Goal: Information Seeking & Learning: Understand process/instructions

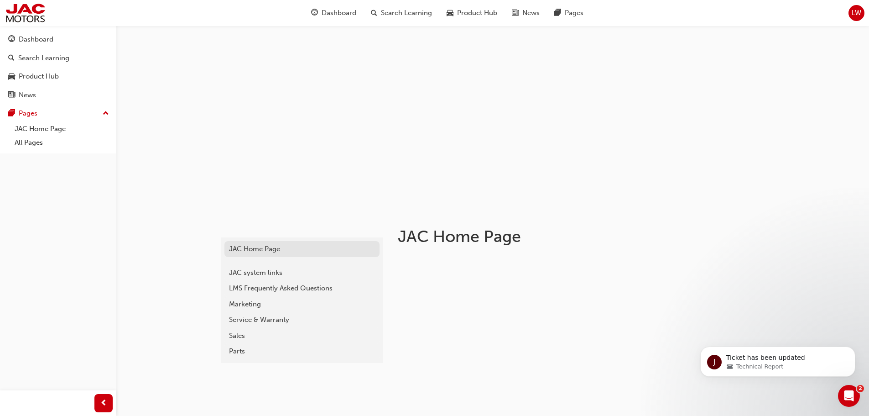
scroll to position [137, 0]
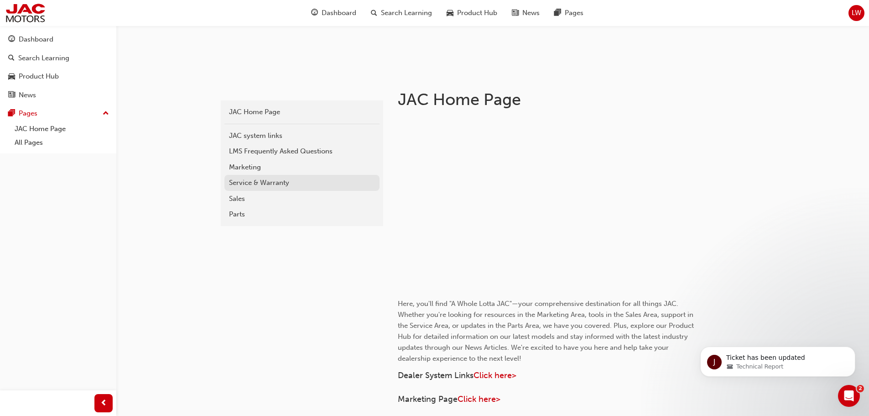
click at [274, 183] on div "Service & Warranty" at bounding box center [302, 183] width 146 height 10
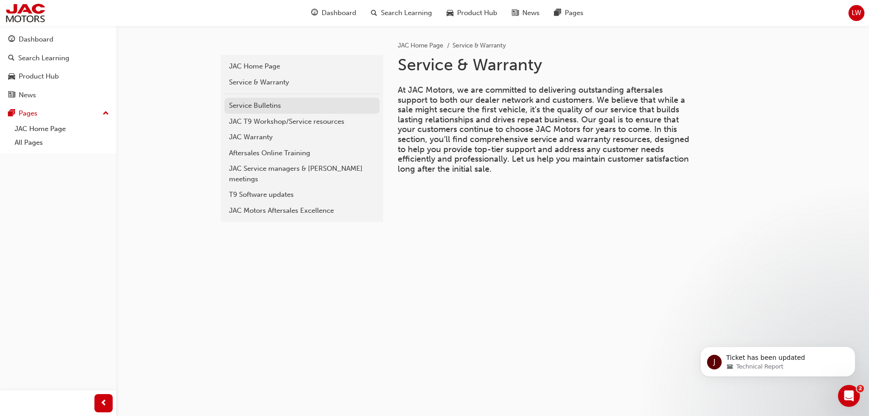
click at [263, 107] on div "Service Bulletins" at bounding box center [302, 105] width 146 height 10
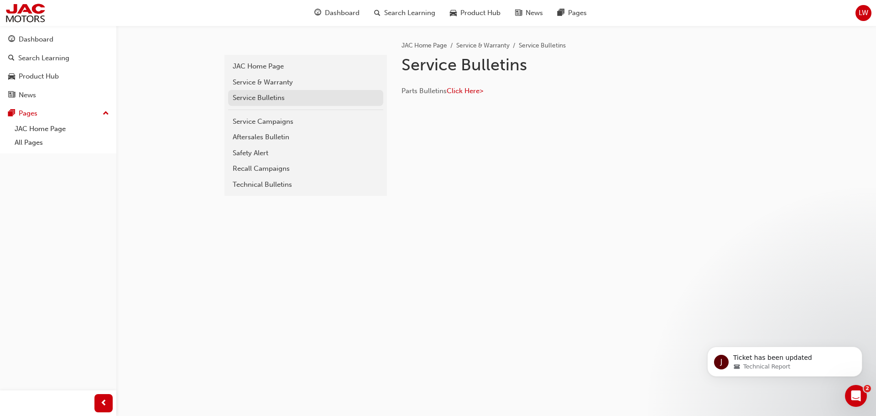
click at [262, 95] on div "Service Bulletins" at bounding box center [306, 98] width 146 height 10
click at [469, 90] on span "Click Here>" at bounding box center [465, 91] width 37 height 8
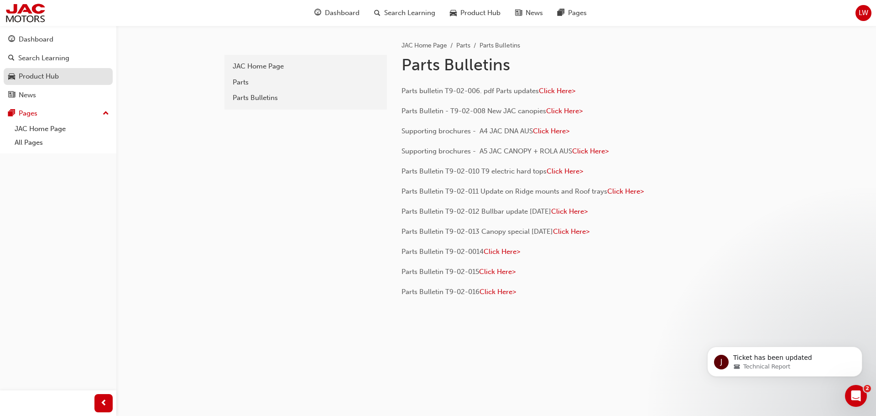
click at [48, 78] on div "Product Hub" at bounding box center [39, 76] width 40 height 10
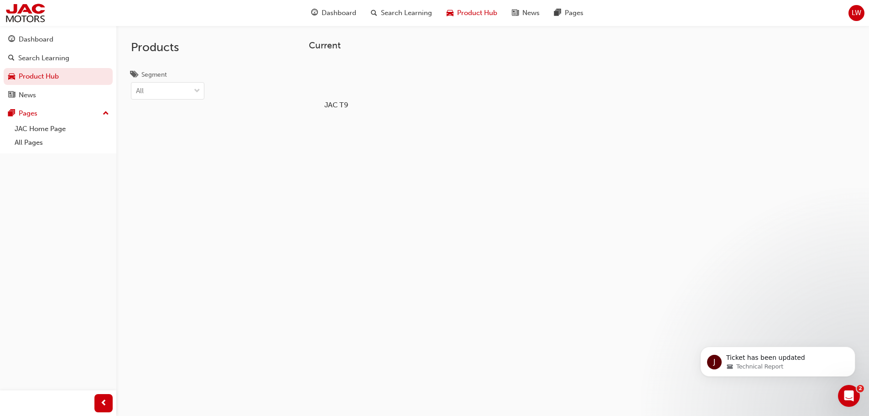
click at [340, 76] on div at bounding box center [336, 78] width 51 height 37
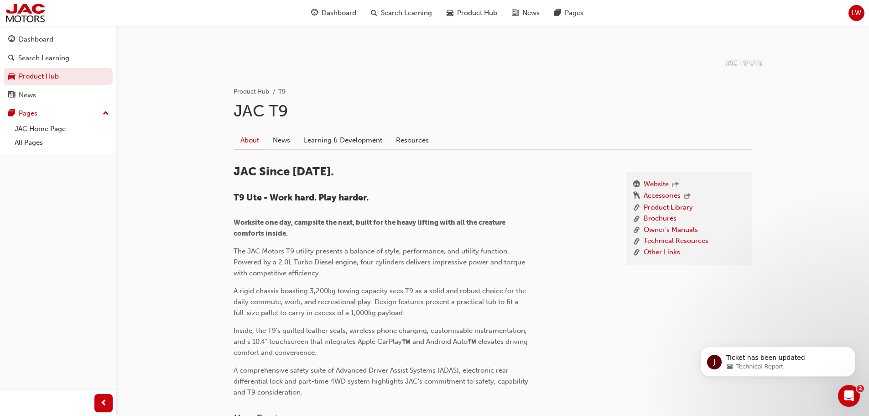
scroll to position [137, 0]
click at [660, 238] on link "Technical Resources" at bounding box center [676, 240] width 65 height 11
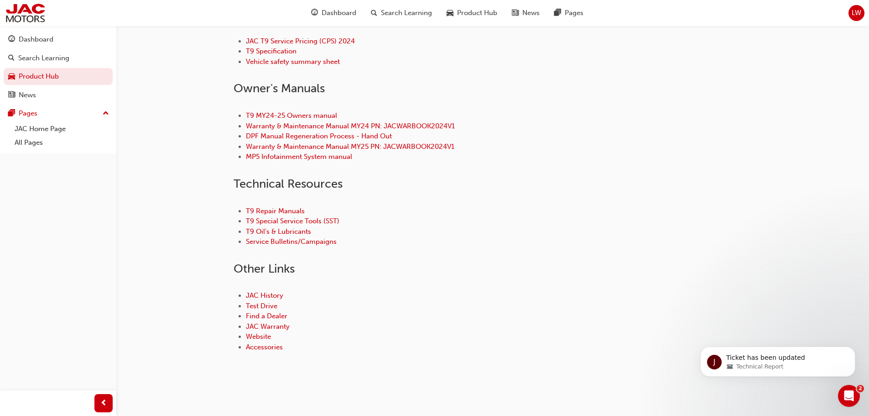
scroll to position [371, 0]
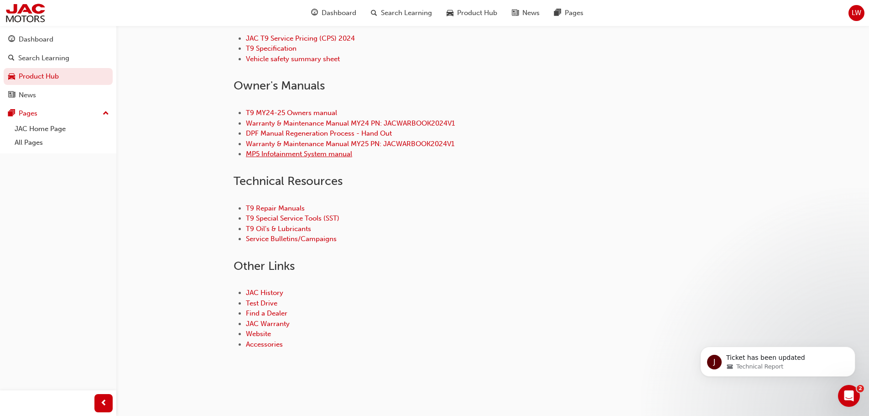
click at [299, 154] on link "MP5 Infotainment System manual" at bounding box center [299, 154] width 106 height 8
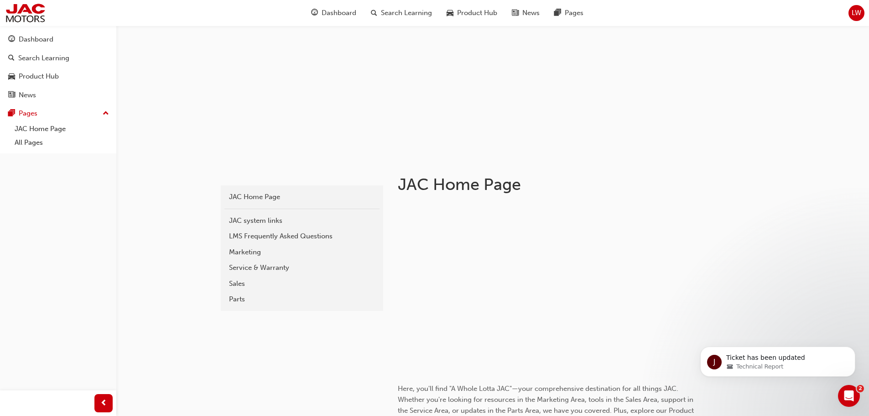
scroll to position [91, 0]
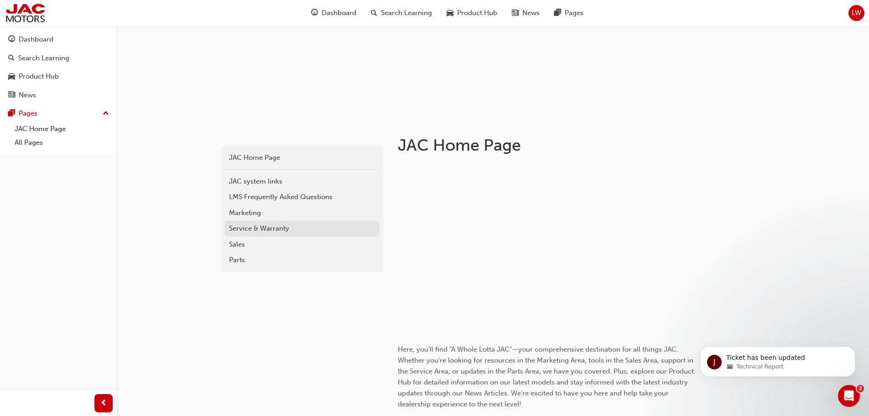
click at [255, 228] on div "Service & Warranty" at bounding box center [302, 228] width 146 height 10
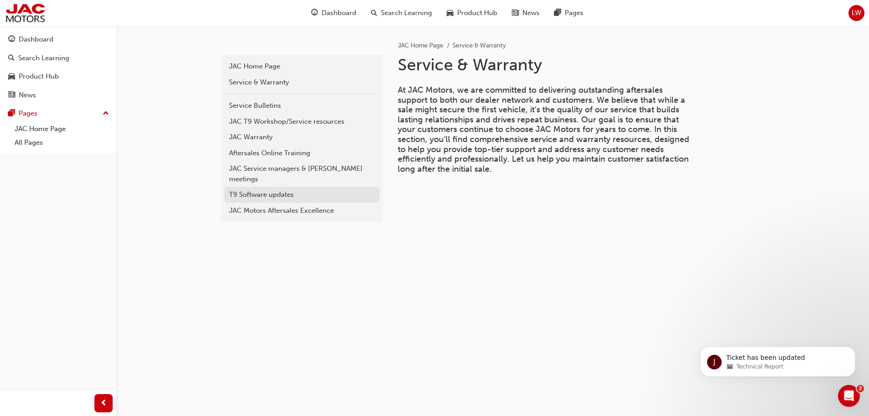
click at [287, 189] on div "T9 Software updates" at bounding box center [302, 194] width 146 height 10
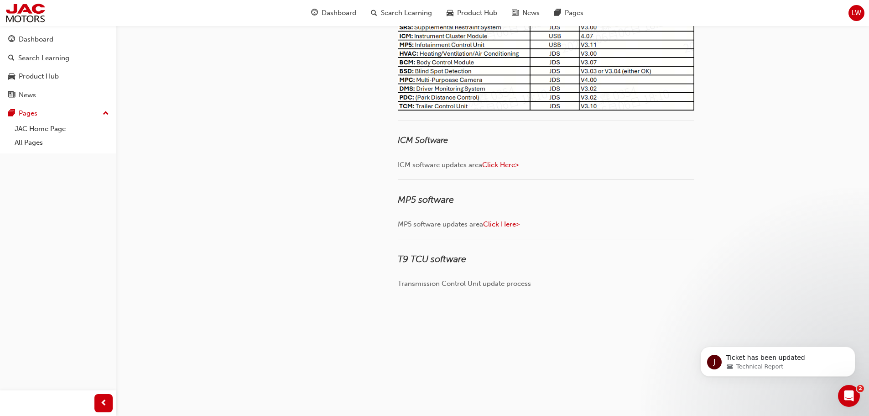
scroll to position [274, 0]
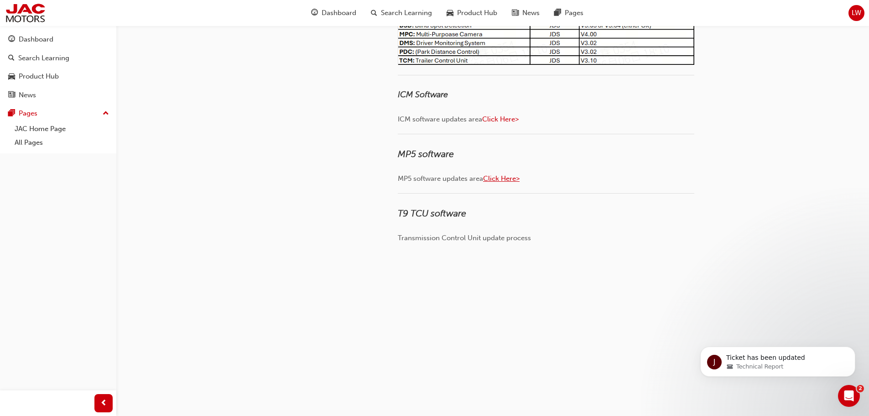
click at [511, 178] on span "Click Here>" at bounding box center [501, 178] width 37 height 8
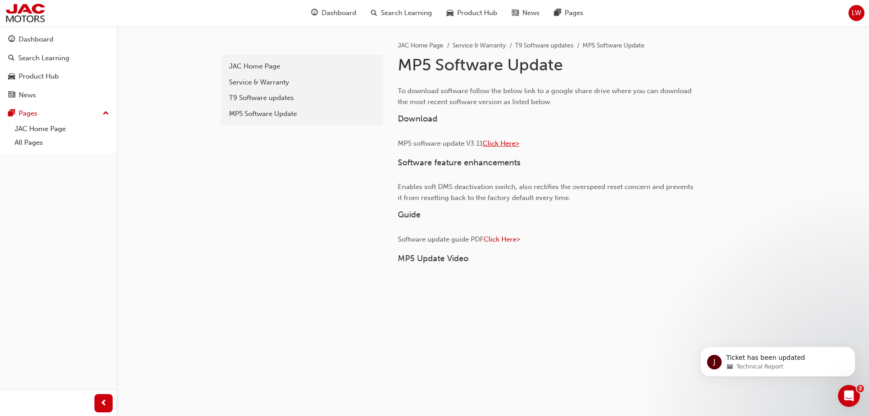
click at [508, 140] on span "Click Here>" at bounding box center [501, 143] width 37 height 8
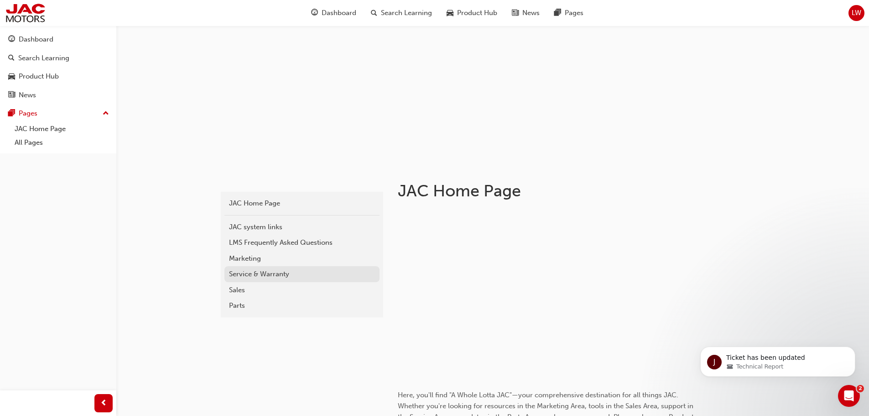
click at [258, 274] on div "Service & Warranty" at bounding box center [302, 274] width 146 height 10
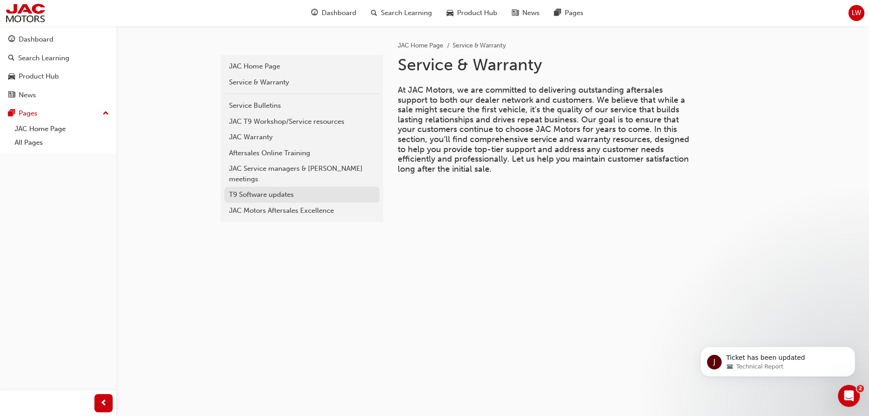
click at [256, 189] on div "T9 Software updates" at bounding box center [302, 194] width 146 height 10
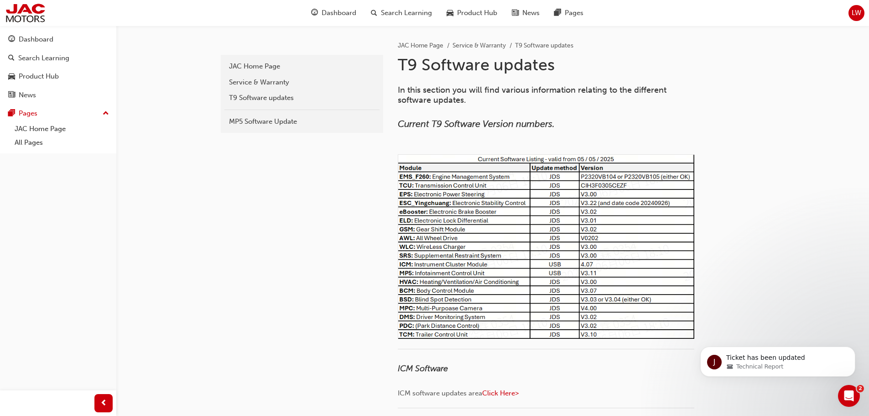
scroll to position [183, 0]
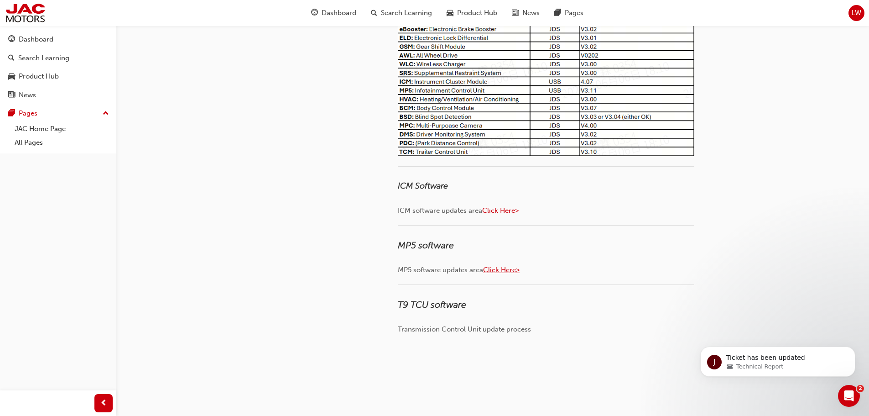
click at [501, 269] on span "Click Here>" at bounding box center [501, 270] width 37 height 8
